Goal: Register for event/course

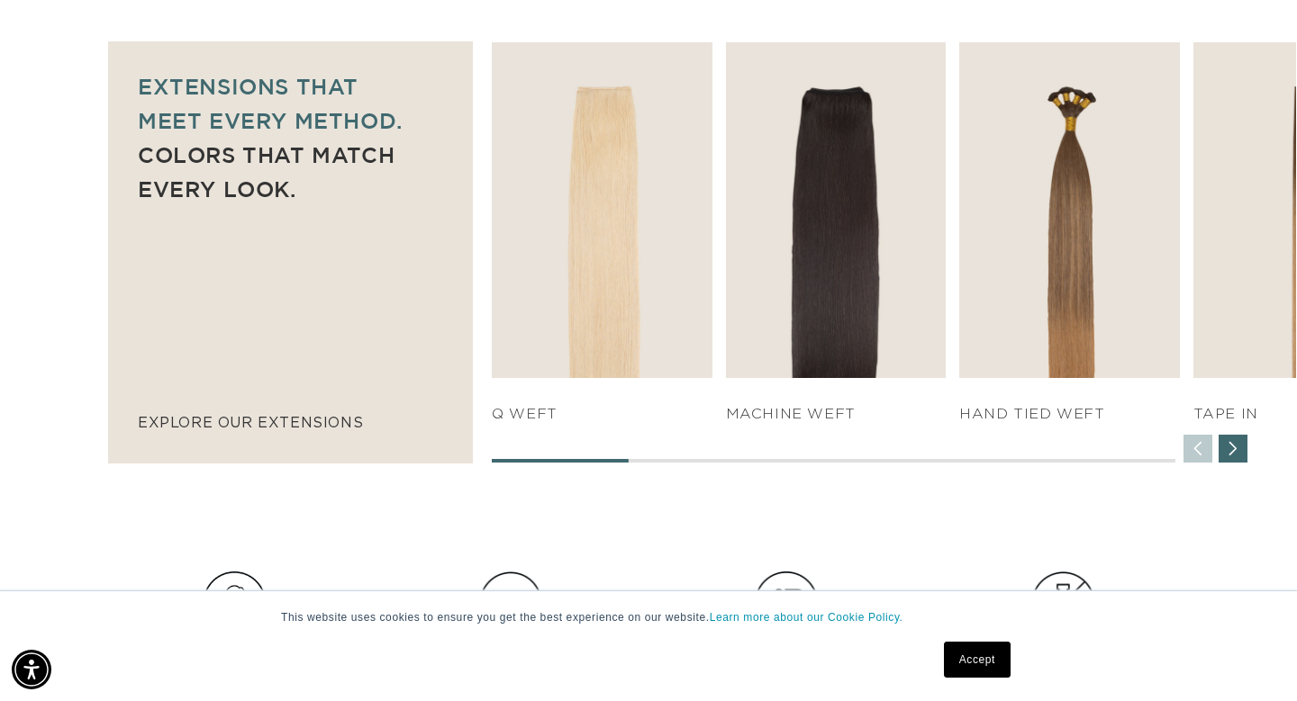
click at [1229, 448] on div "Next slide" at bounding box center [1232, 449] width 29 height 29
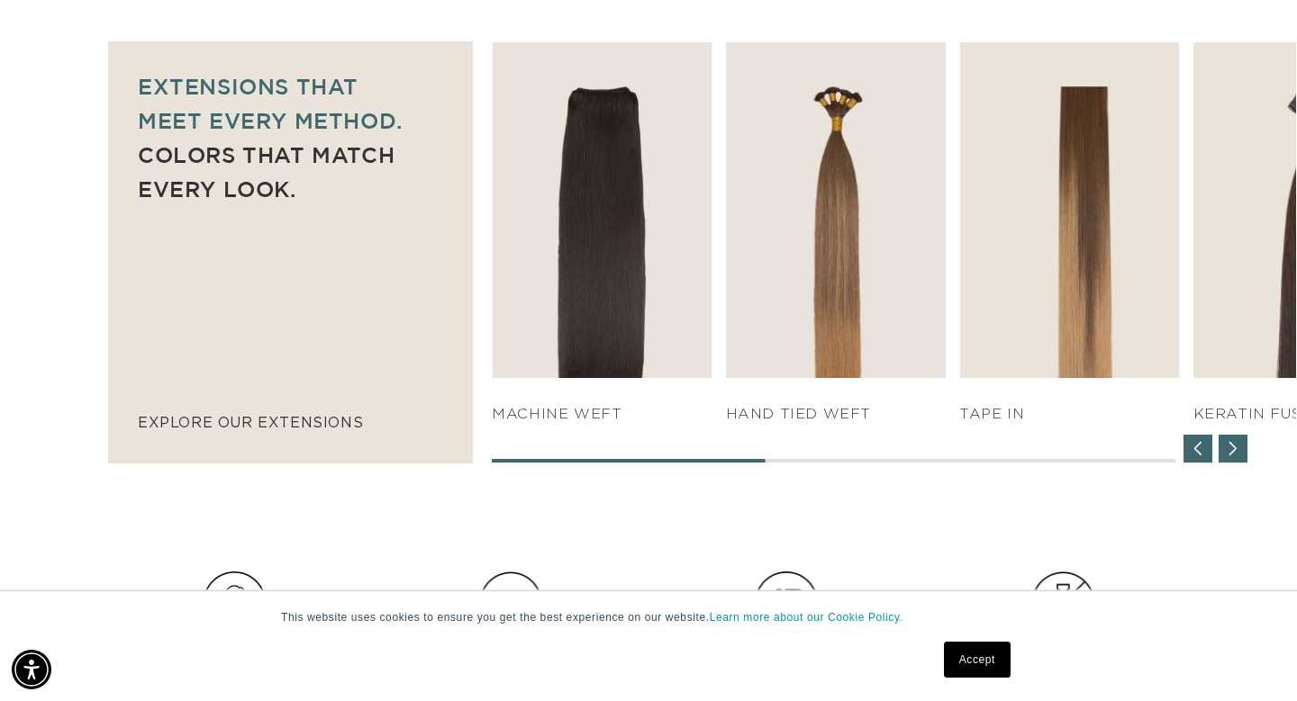
click at [1229, 448] on div "Next slide" at bounding box center [1232, 449] width 29 height 29
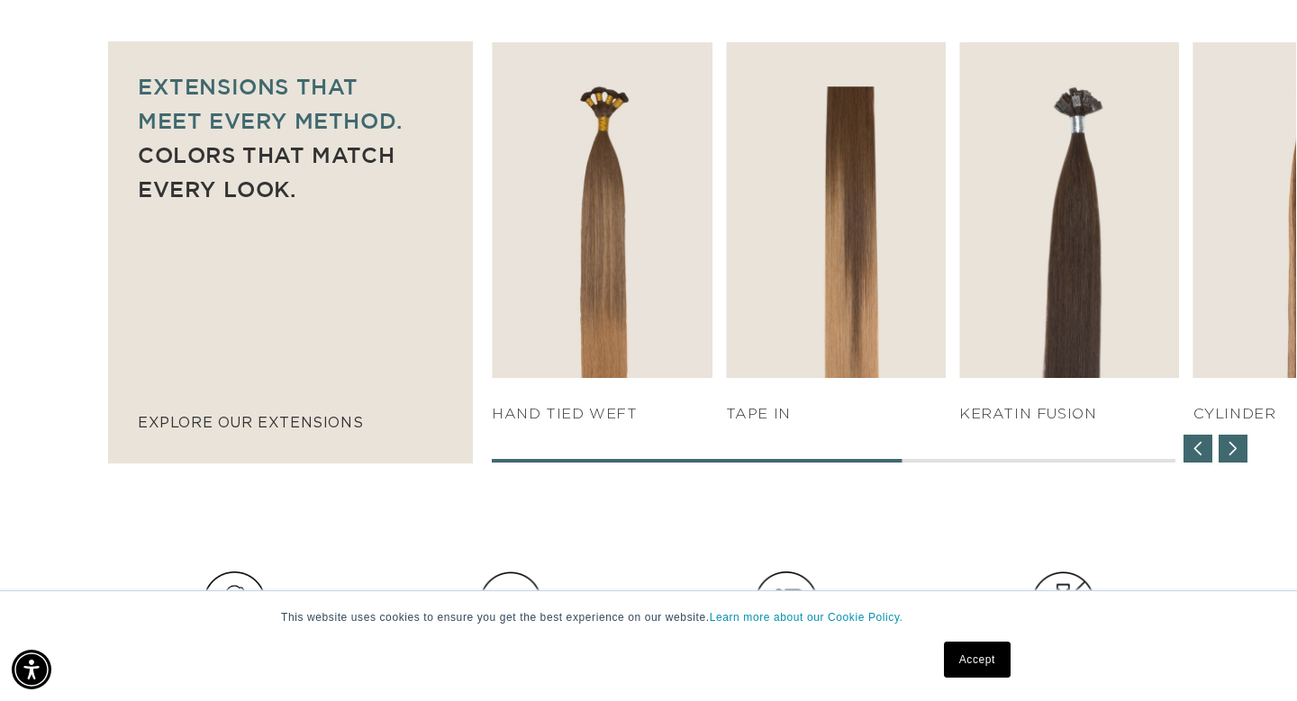
scroll to position [0, 2338]
click at [1229, 448] on div "Next slide" at bounding box center [1232, 449] width 29 height 29
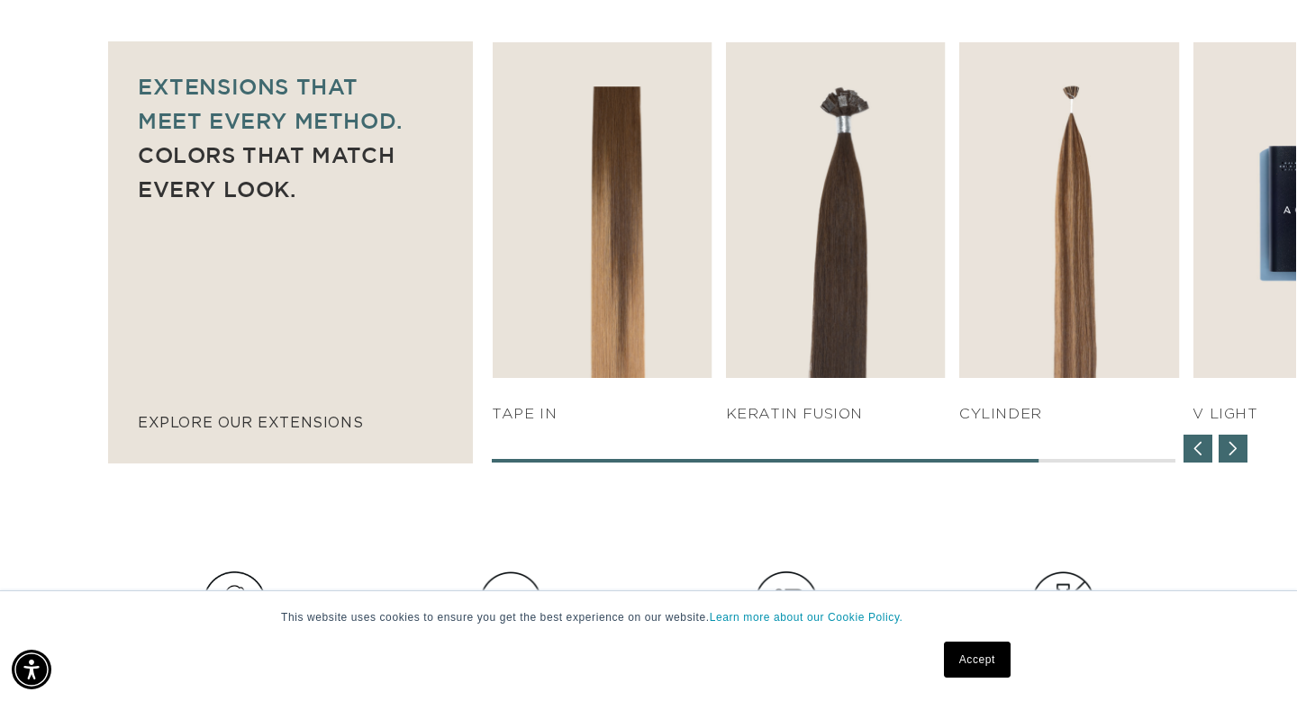
click at [1229, 448] on div "Next slide" at bounding box center [1232, 449] width 29 height 29
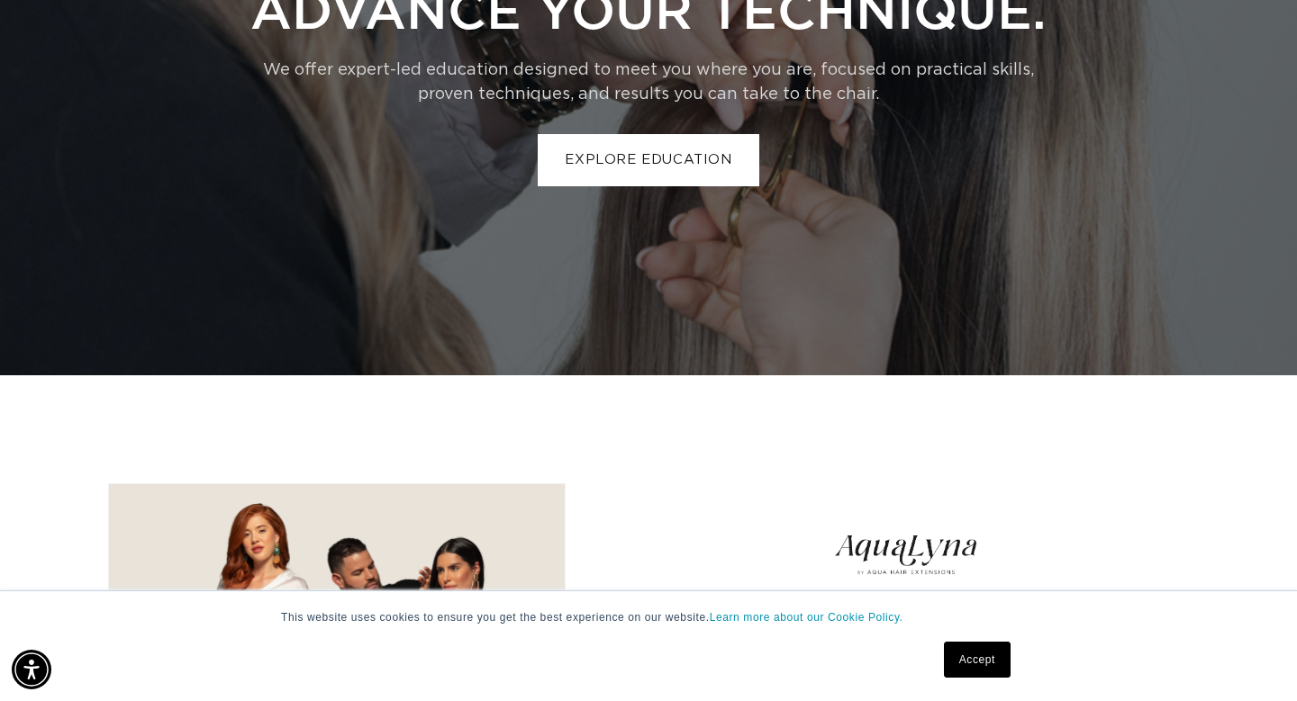
scroll to position [4023, 0]
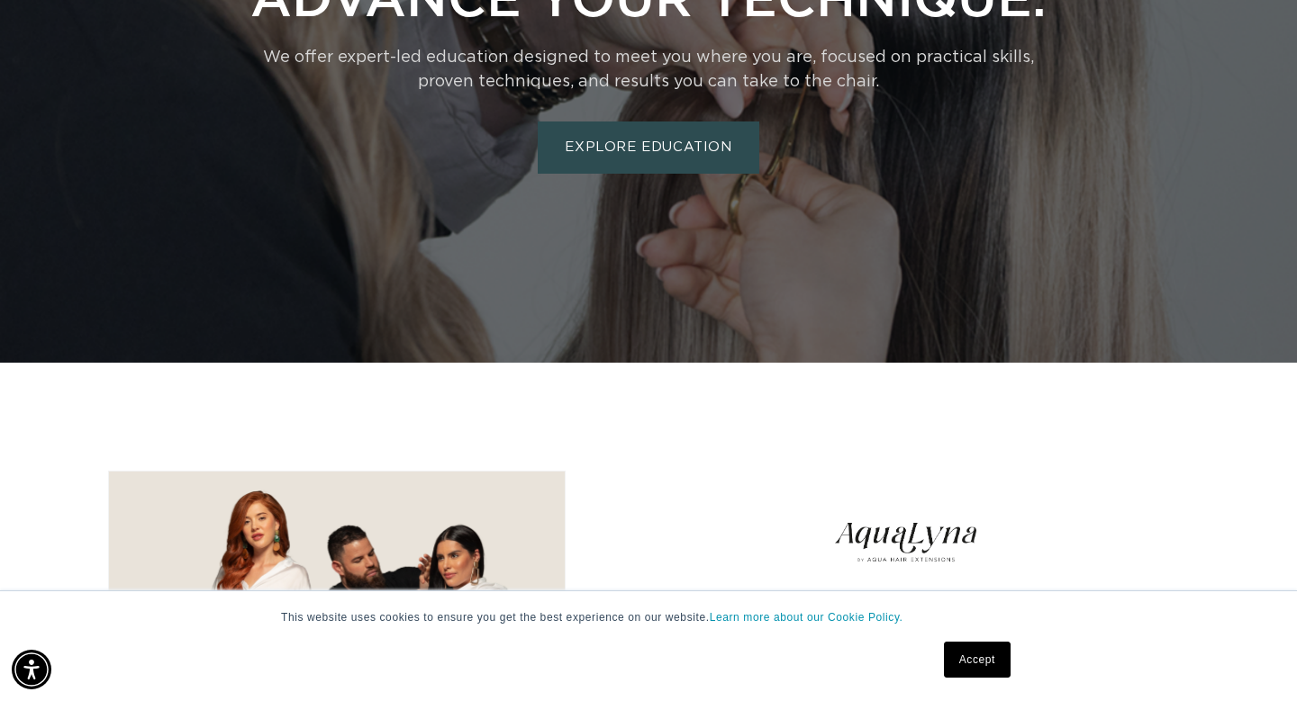
click at [616, 142] on link "EXPLORE EDUCATION" at bounding box center [648, 148] width 221 height 52
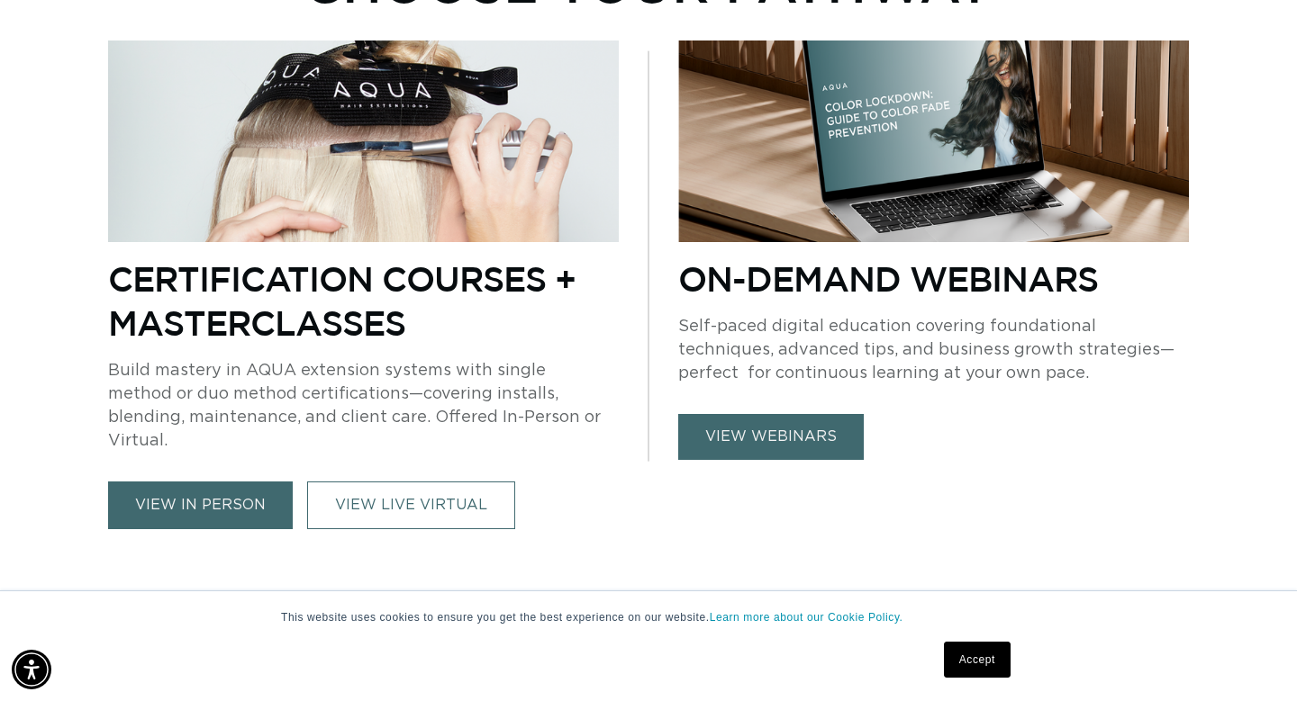
scroll to position [0, 2338]
click at [204, 483] on link "view in person" at bounding box center [200, 506] width 185 height 48
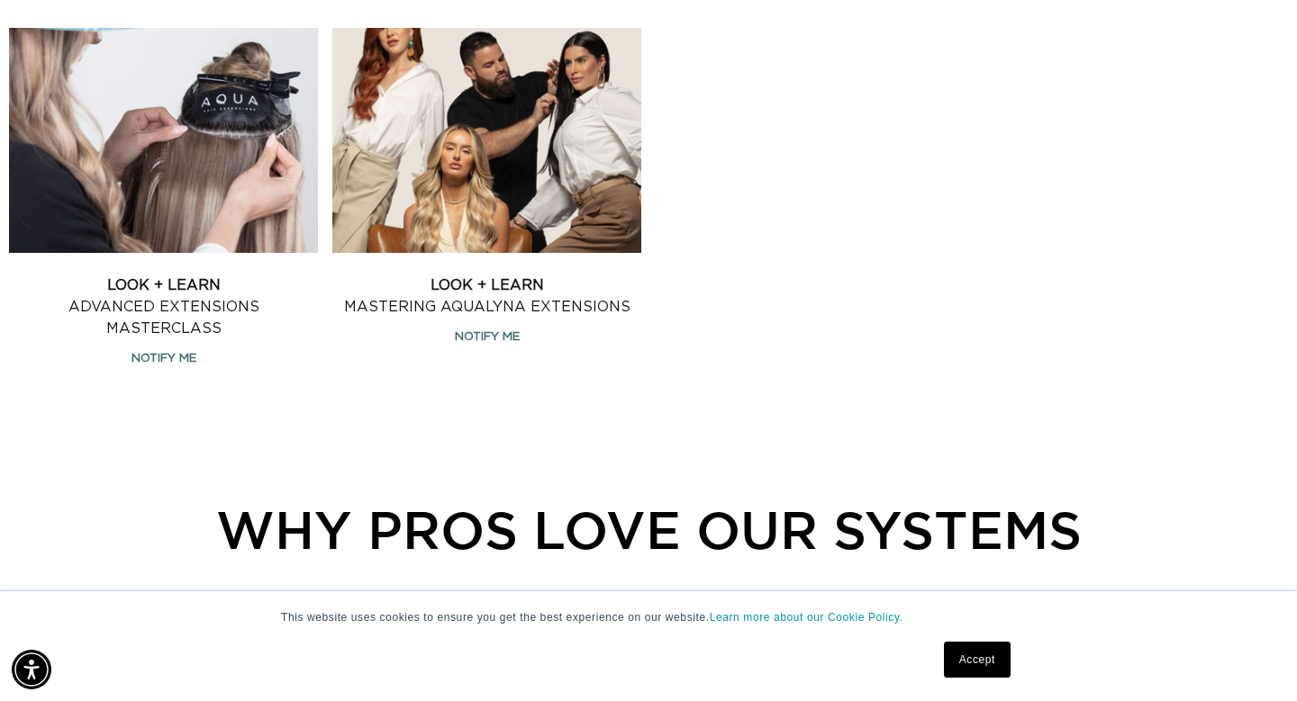
scroll to position [2134, 0]
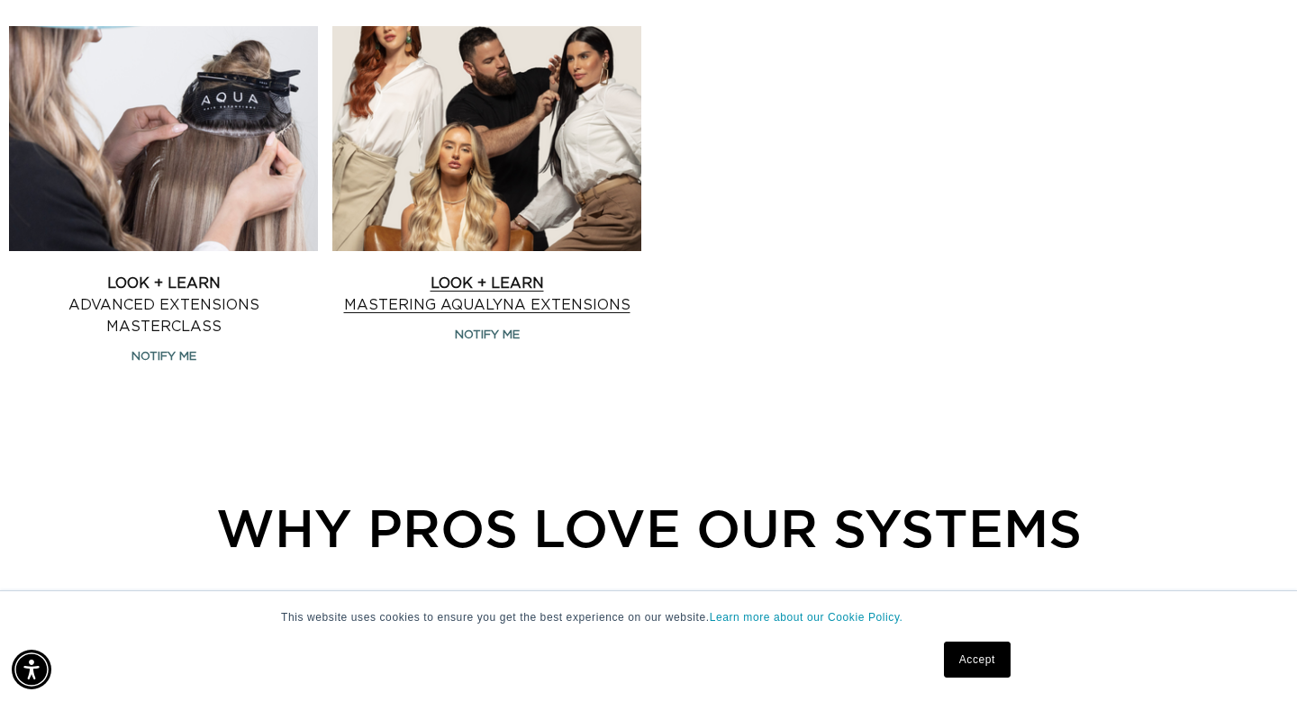
click at [454, 273] on link "Look + Learn Mastering AquaLyna Extensions" at bounding box center [486, 294] width 309 height 43
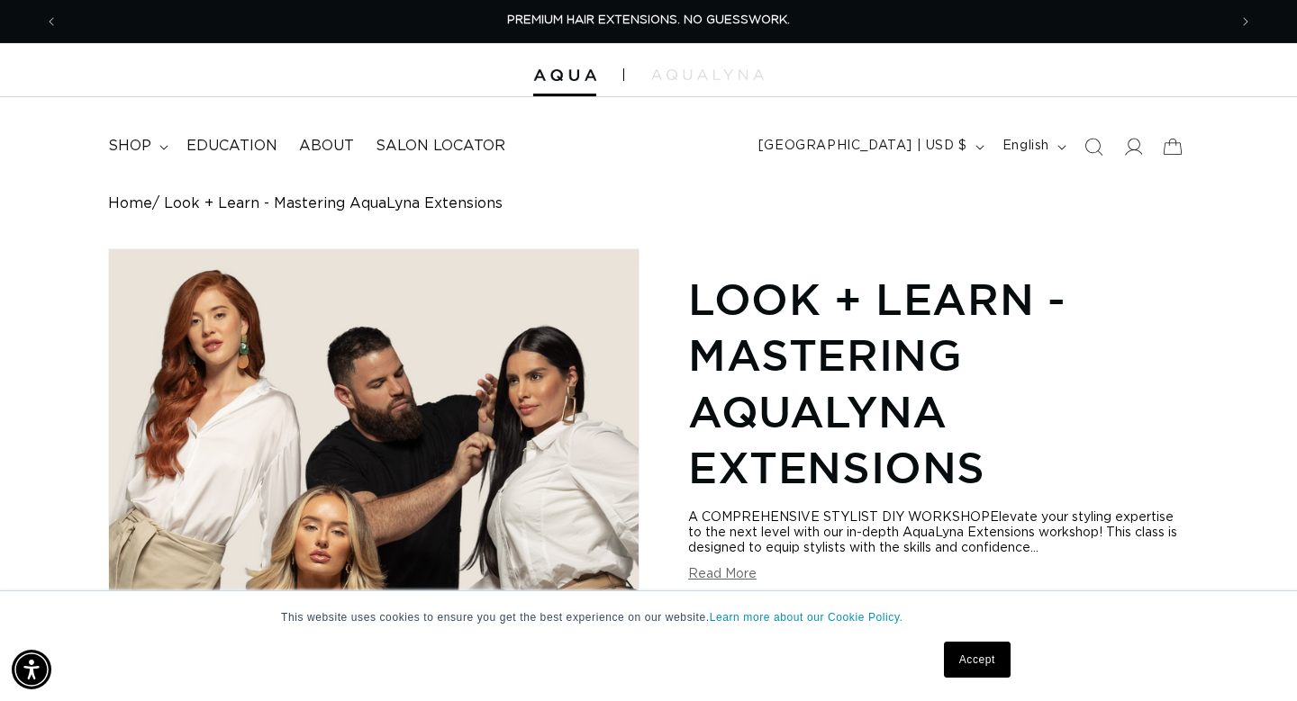
click at [642, 353] on div "Skip to product information Open media 1 in modal Open media 2 in modal 1 / of …" at bounding box center [648, 595] width 1081 height 692
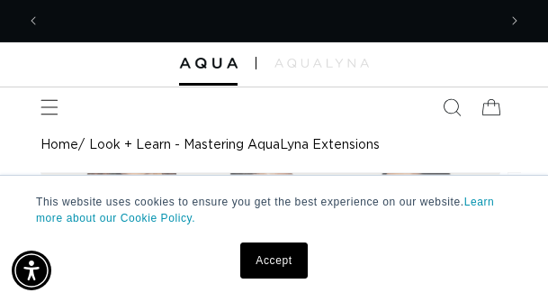
scroll to position [0, 899]
